Goal: Task Accomplishment & Management: Manage account settings

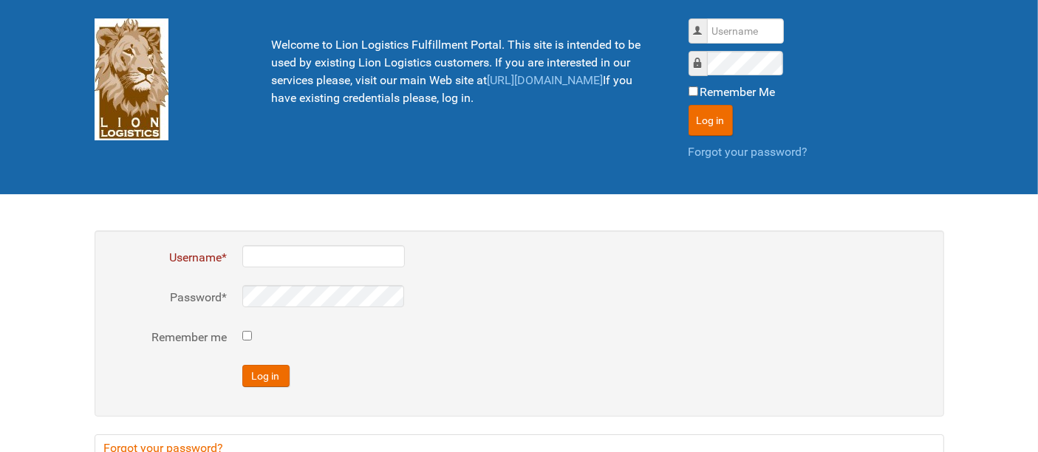
drag, startPoint x: 734, startPoint y: 16, endPoint x: 735, endPoint y: 30, distance: 14.1
click at [734, 16] on div "Username Password Remember Me Log in Forgot your password?" at bounding box center [816, 97] width 278 height 180
click at [735, 34] on input "Username" at bounding box center [745, 30] width 77 height 25
type input "al"
click at [689, 105] on button "Log in" at bounding box center [711, 120] width 44 height 31
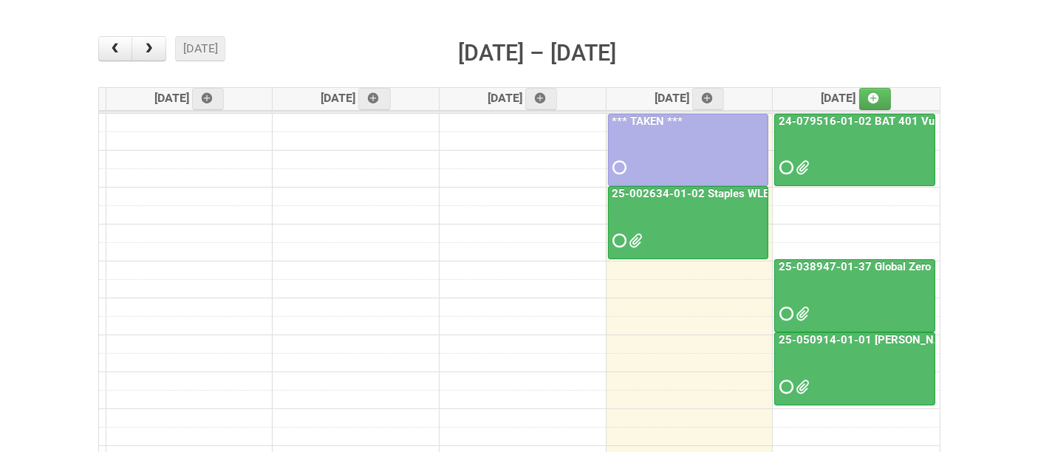
scroll to position [164, 0]
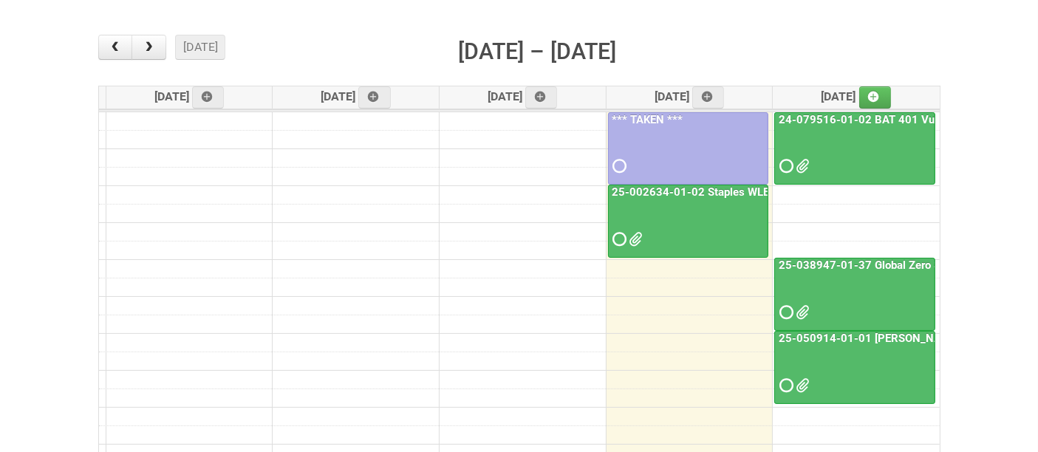
click at [681, 218] on div at bounding box center [687, 226] width 157 height 48
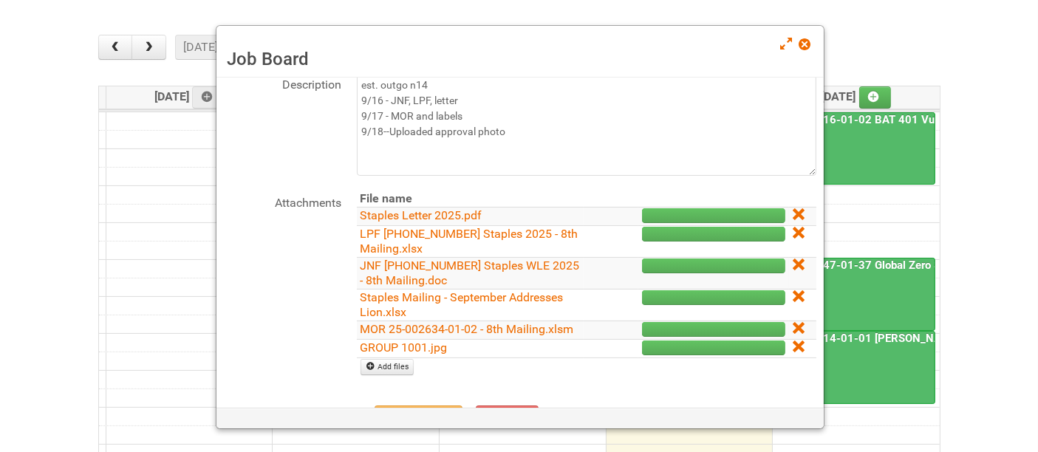
scroll to position [216, 0]
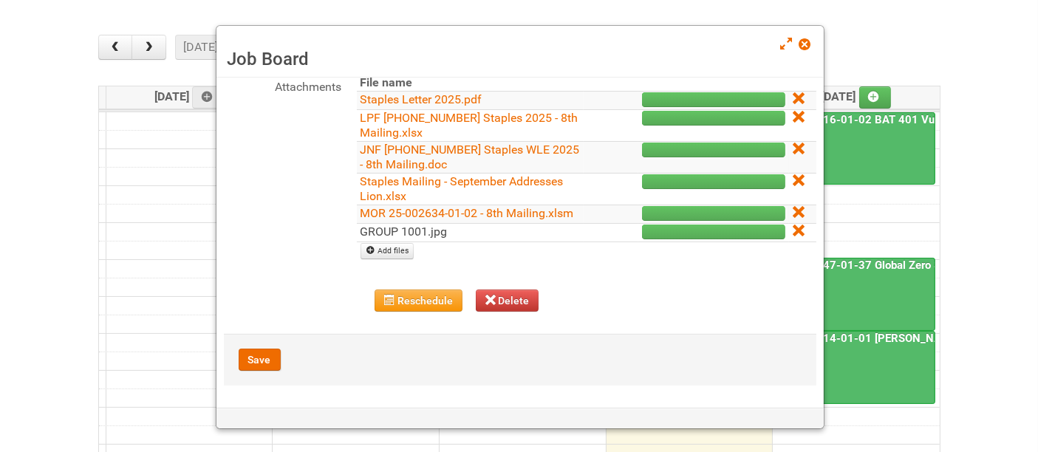
click at [445, 232] on link "GROUP 1001.jpg" at bounding box center [404, 232] width 87 height 14
click at [793, 230] on icon at bounding box center [798, 230] width 10 height 10
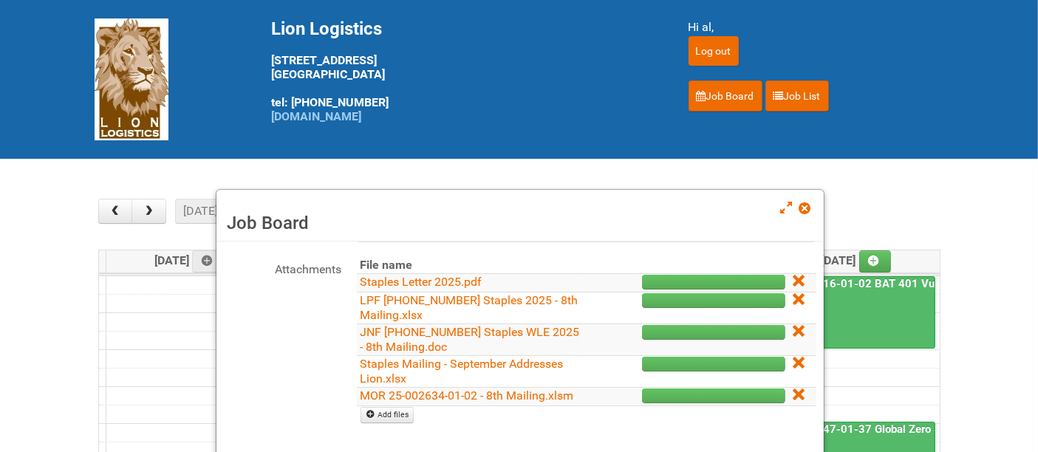
scroll to position [198, 0]
click at [811, 208] on link at bounding box center [805, 210] width 13 height 18
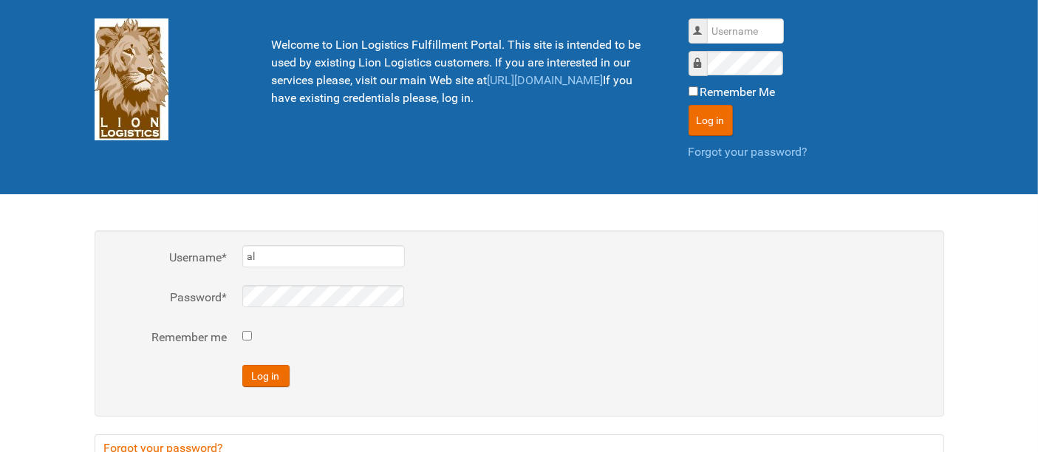
type input "al"
click at [242, 365] on button "Log in" at bounding box center [265, 376] width 47 height 22
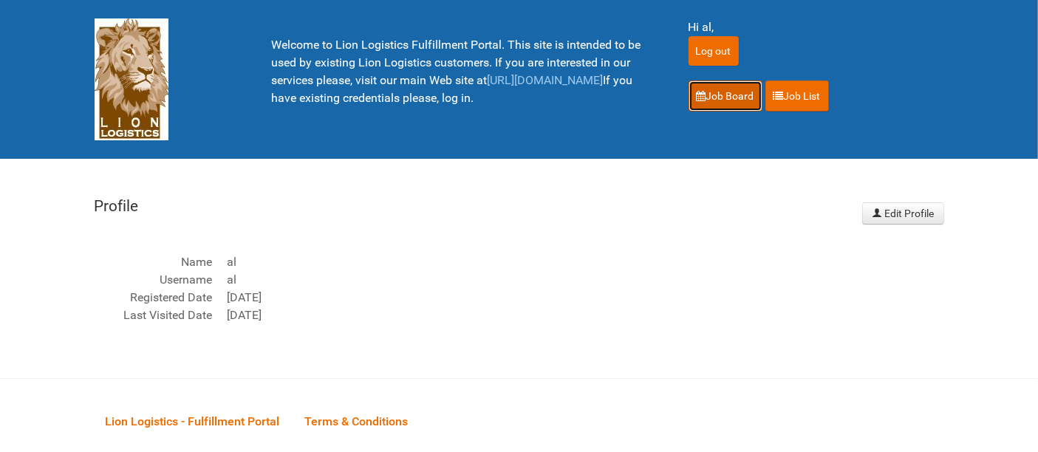
drag, startPoint x: 722, startPoint y: 89, endPoint x: 740, endPoint y: 96, distance: 19.6
click at [722, 89] on link "Job Board" at bounding box center [726, 96] width 74 height 31
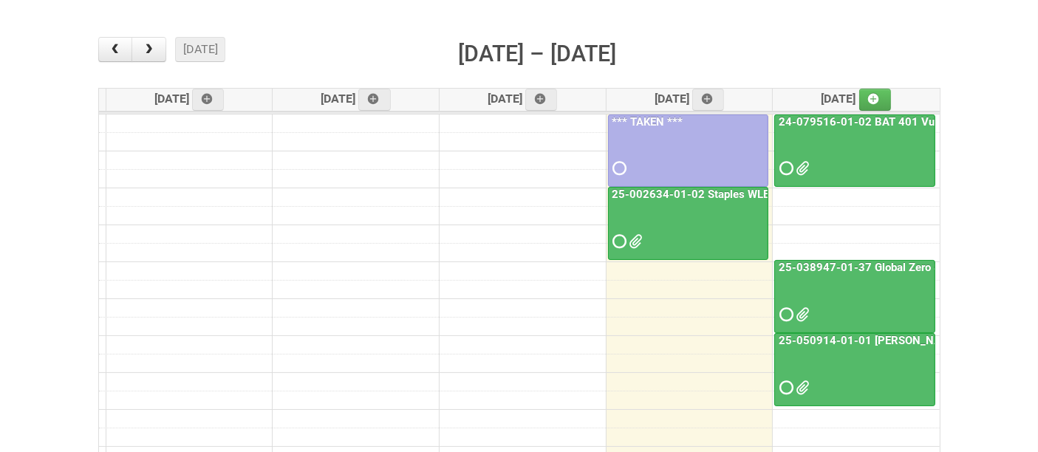
scroll to position [164, 0]
